Goal: Find specific page/section: Find specific page/section

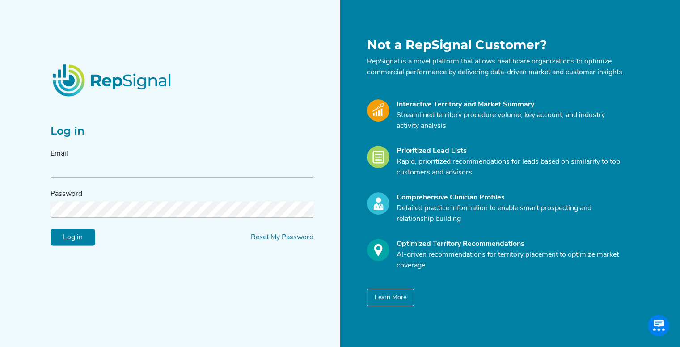
type input "[EMAIL_ADDRESS][DOMAIN_NAME]"
click at [71, 243] on input "Log in" at bounding box center [73, 237] width 45 height 17
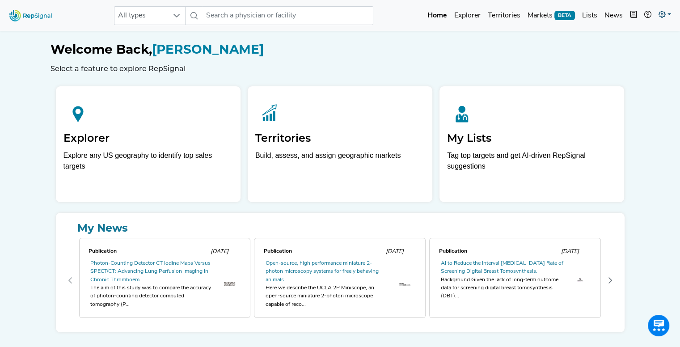
click at [665, 9] on link at bounding box center [665, 16] width 20 height 18
click at [665, 15] on link at bounding box center [665, 16] width 20 height 18
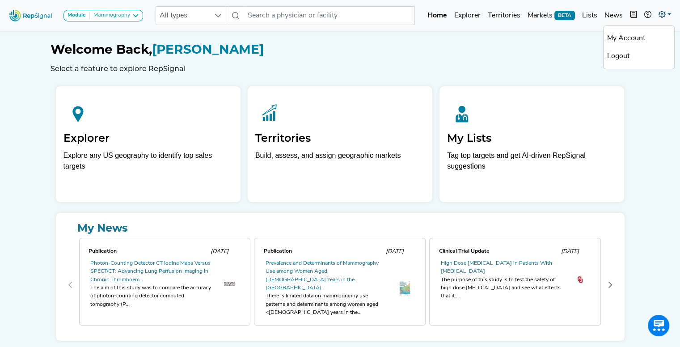
click at [664, 14] on icon at bounding box center [661, 14] width 7 height 7
click at [667, 17] on link at bounding box center [665, 16] width 20 height 18
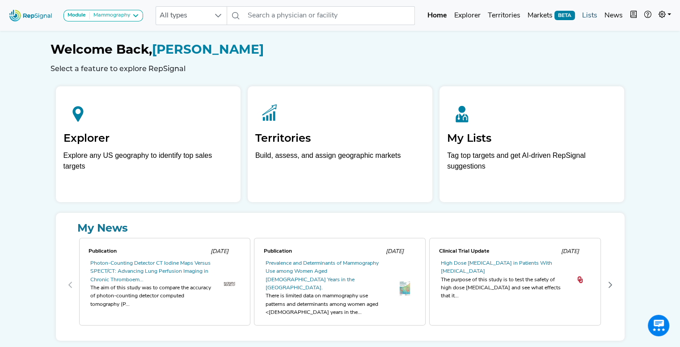
click at [592, 15] on link "Lists" at bounding box center [589, 16] width 22 height 18
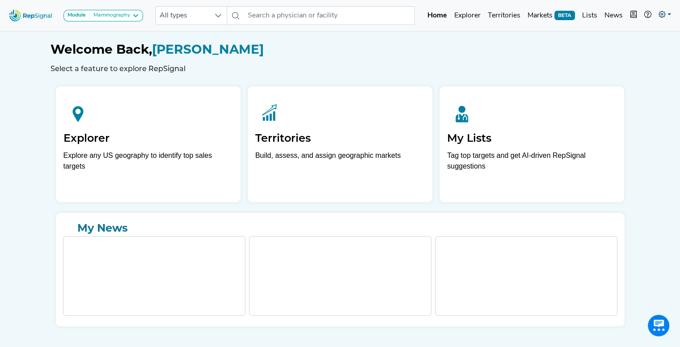
click at [667, 16] on link at bounding box center [665, 16] width 20 height 18
click at [612, 59] on link "Admin" at bounding box center [638, 56] width 71 height 18
